Goal: Download file/media

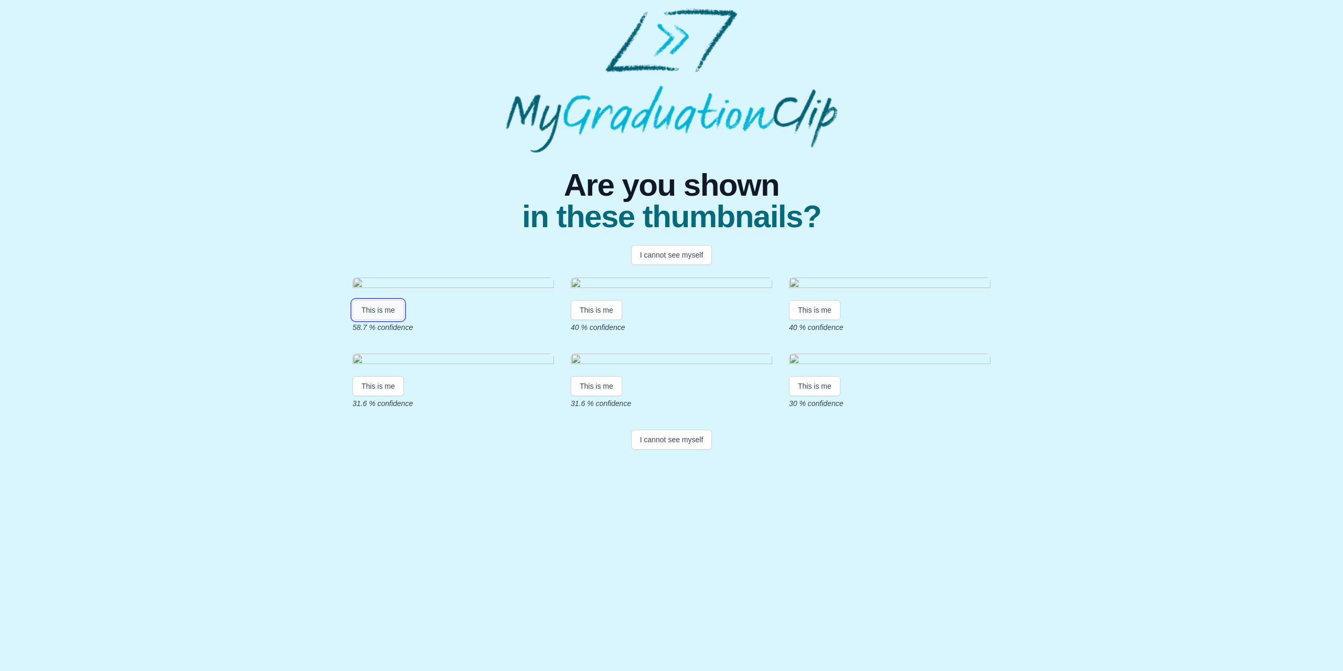
click at [388, 320] on button "This is me" at bounding box center [378, 310] width 51 height 20
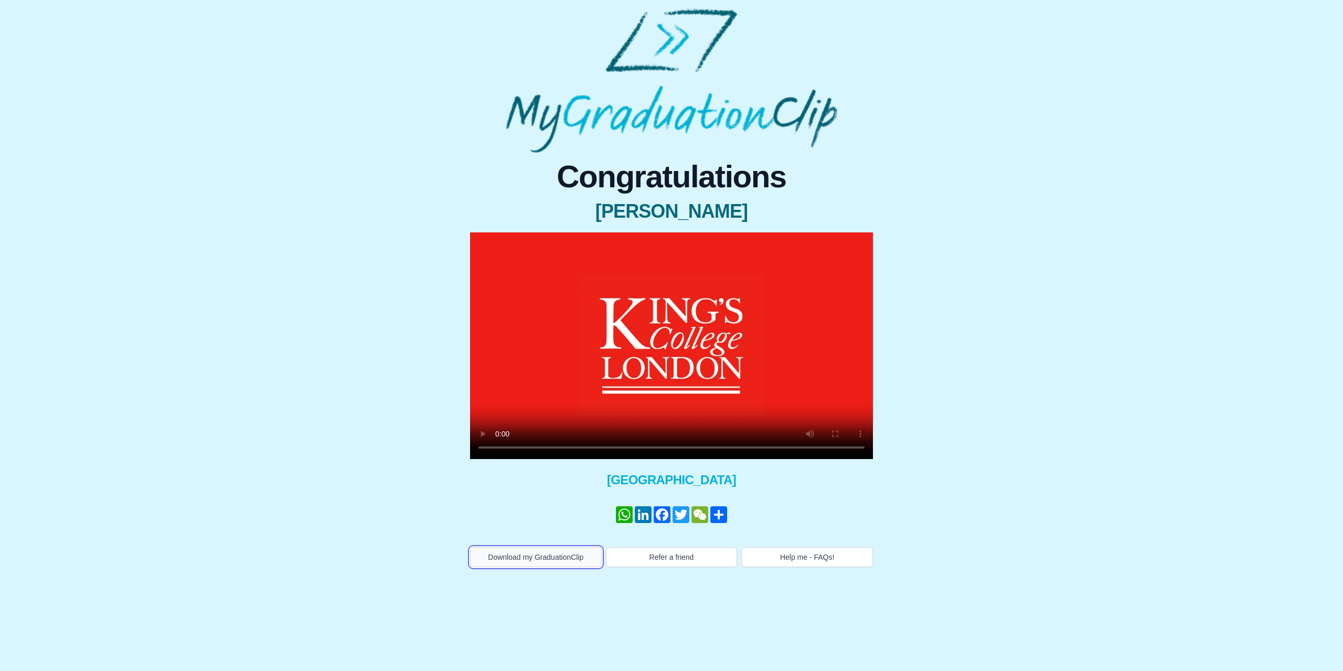
click at [567, 564] on button "Download my GraduationClip" at bounding box center [536, 557] width 132 height 20
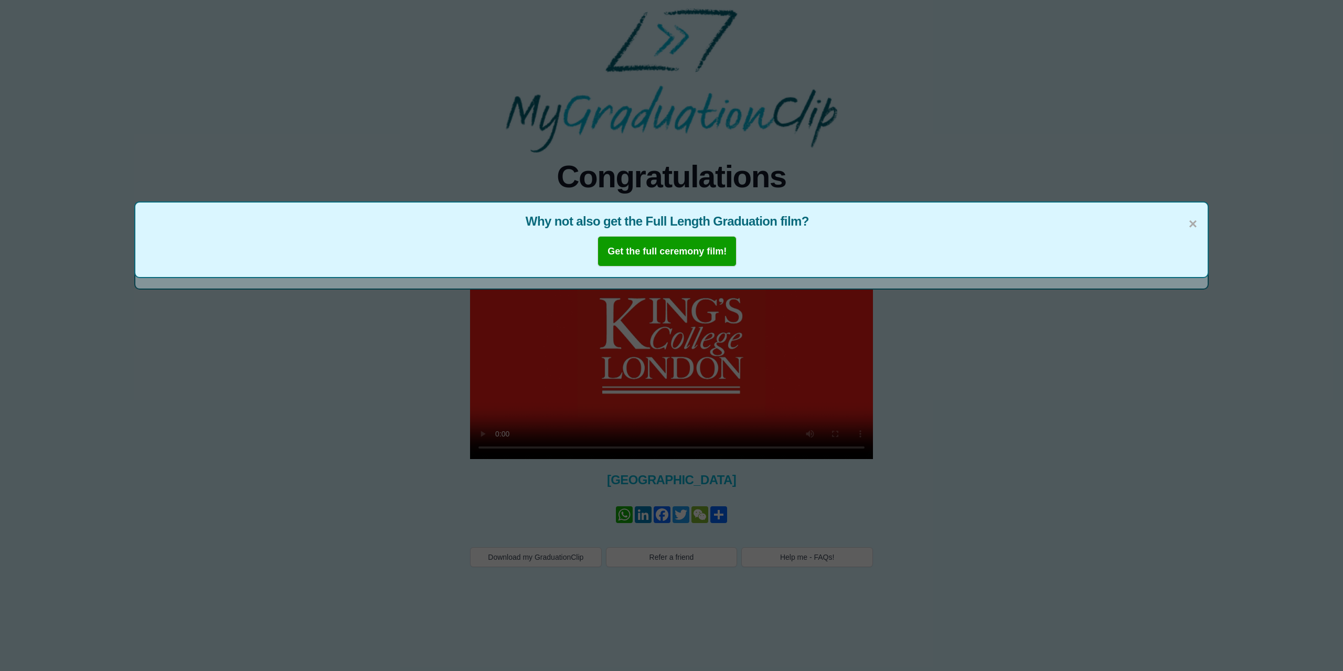
click at [988, 94] on div "× Why not also get the Full Length Graduation film? Get the full ceremony film!" at bounding box center [671, 335] width 1343 height 671
